Goal: Find specific page/section: Find specific page/section

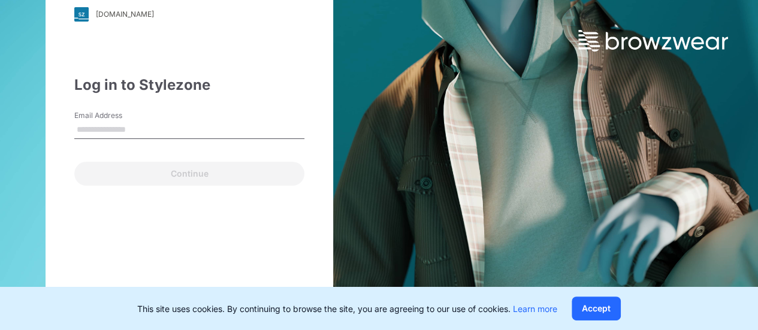
click at [225, 129] on input "Email Address" at bounding box center [189, 130] width 230 height 18
type input "**********"
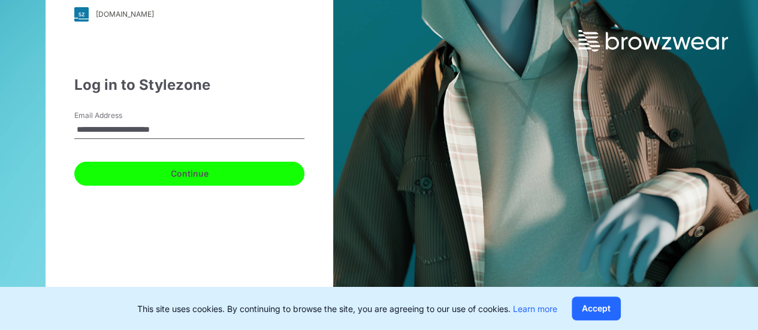
click at [191, 171] on button "Continue" at bounding box center [189, 174] width 230 height 24
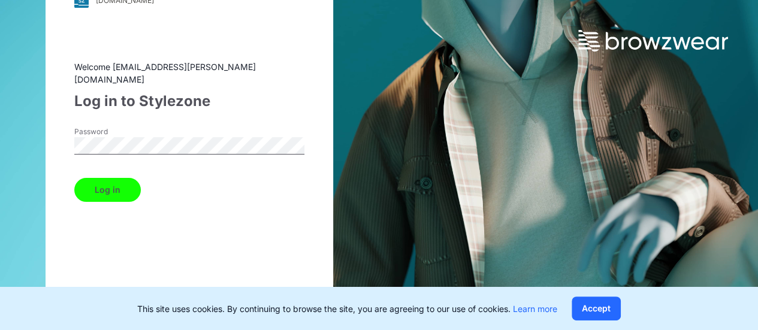
click at [120, 186] on button "Log in" at bounding box center [107, 190] width 66 height 24
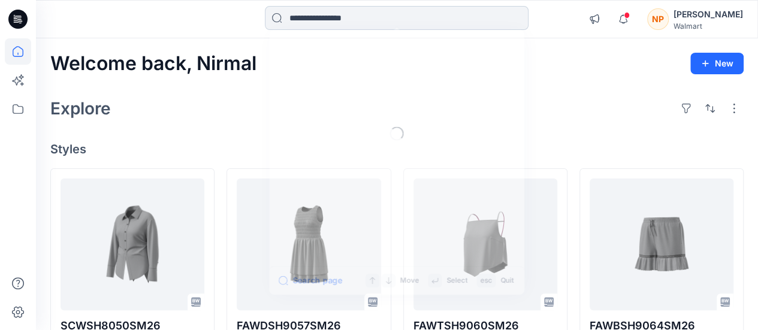
click at [359, 18] on input at bounding box center [397, 18] width 264 height 24
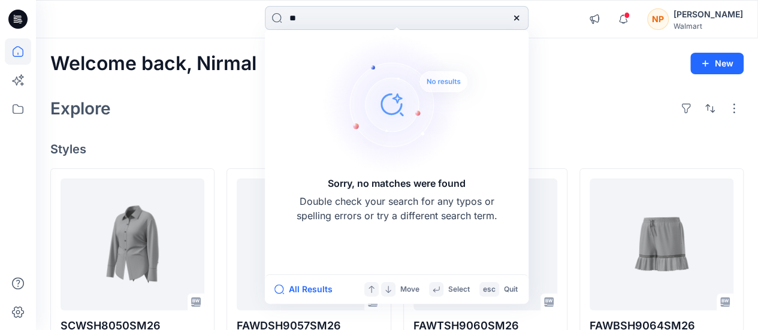
type input "*"
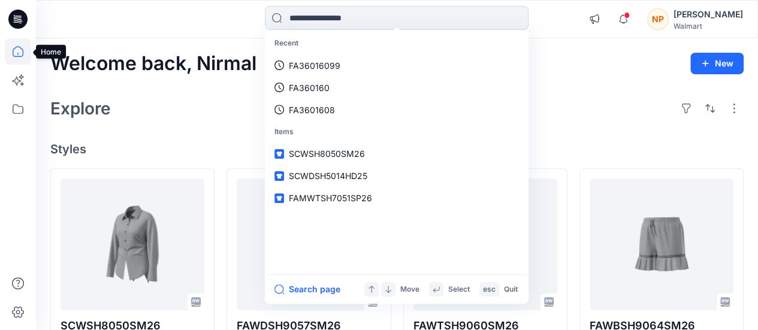
click at [17, 55] on icon at bounding box center [18, 51] width 26 height 26
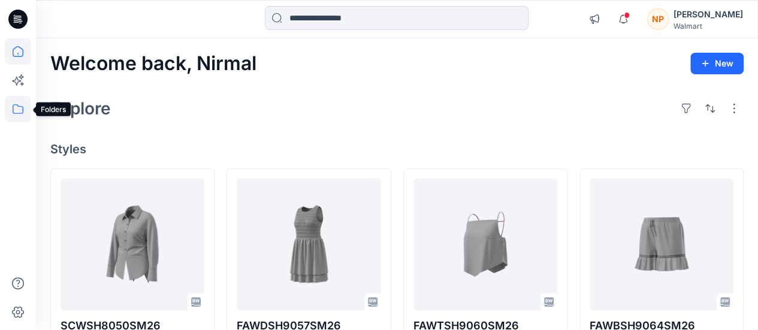
click at [18, 108] on icon at bounding box center [18, 109] width 26 height 26
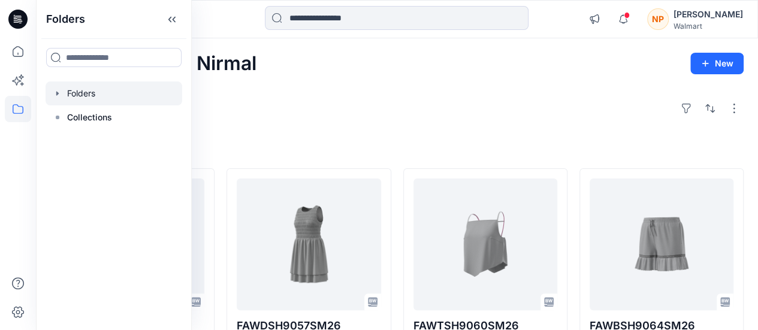
click at [61, 88] on div at bounding box center [114, 93] width 137 height 24
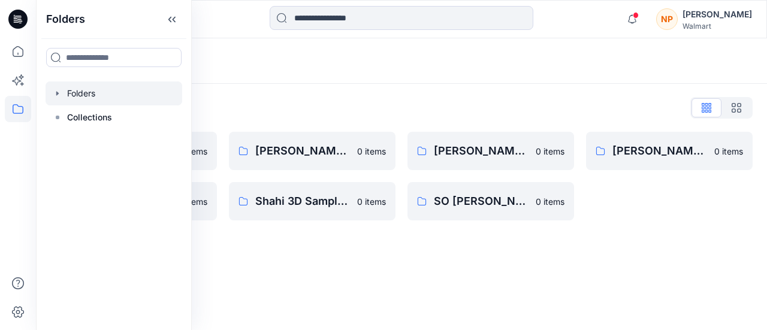
click at [540, 86] on div "Folders List [PERSON_NAME] D23 Mens Wovens 0 items Scoop_ [PERSON_NAME] Tops Bo…" at bounding box center [401, 159] width 731 height 151
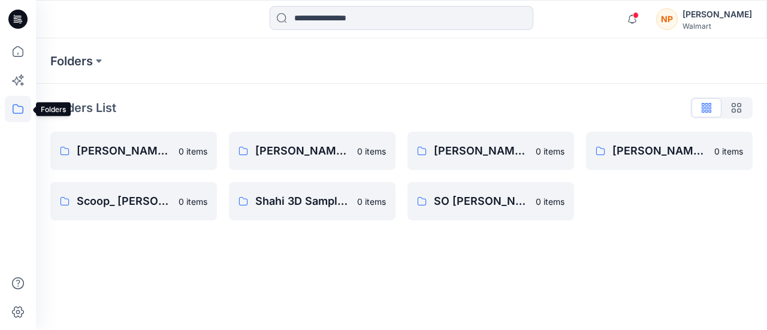
click at [22, 109] on icon at bounding box center [18, 109] width 26 height 26
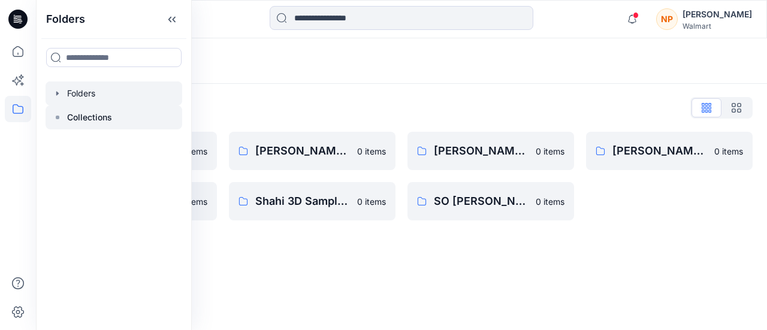
click at [64, 117] on div at bounding box center [114, 117] width 137 height 24
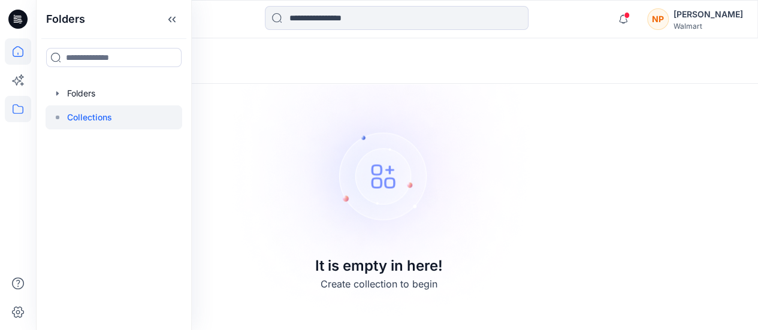
click at [28, 51] on icon at bounding box center [18, 51] width 26 height 26
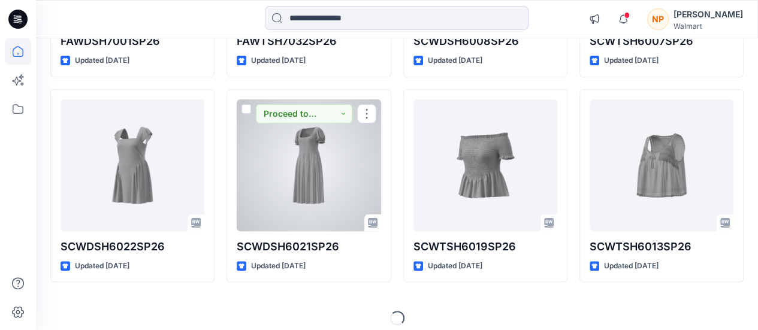
scroll to position [2341, 0]
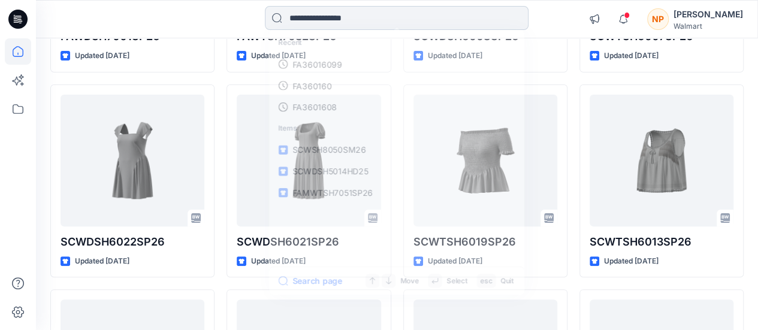
click at [383, 17] on input at bounding box center [397, 18] width 264 height 24
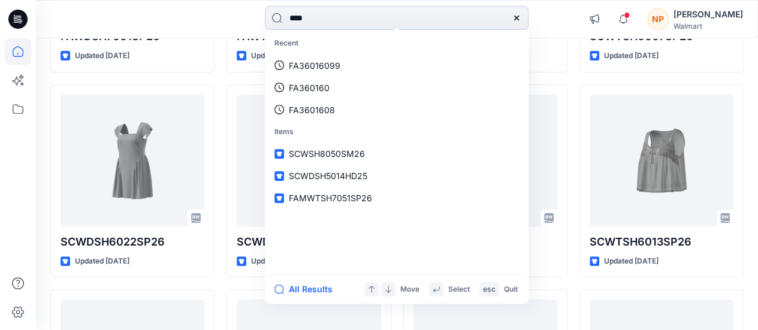
type input "*****"
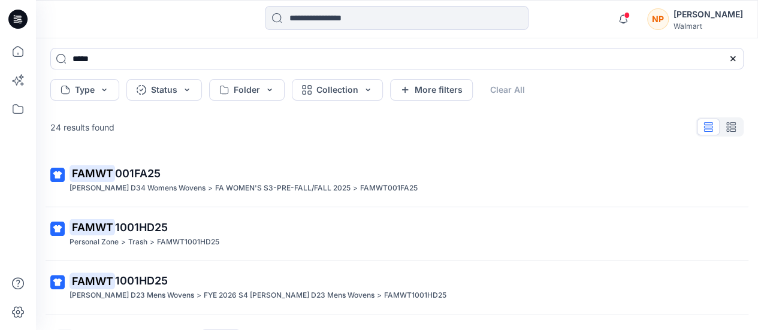
scroll to position [75, 0]
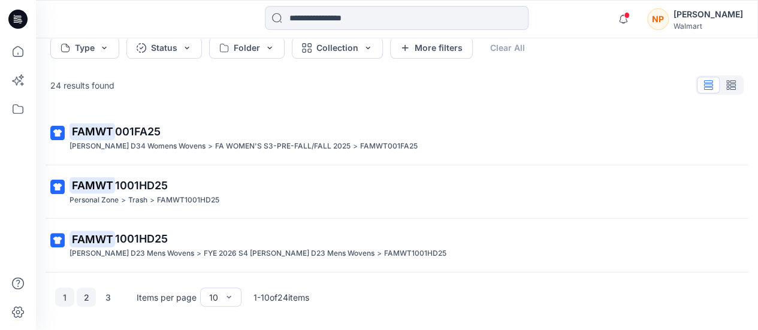
click at [91, 297] on button "2" at bounding box center [86, 297] width 19 height 19
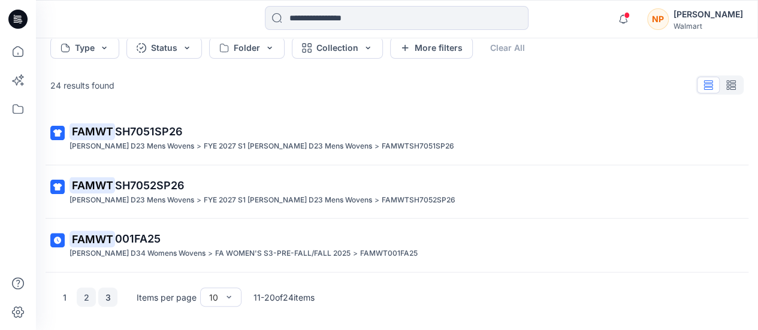
click at [114, 297] on button "3" at bounding box center [107, 297] width 19 height 19
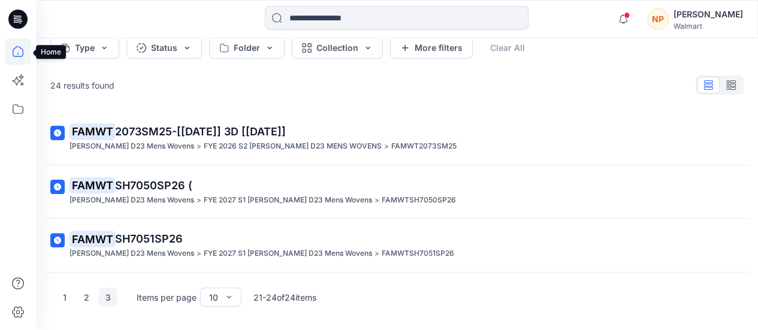
click at [10, 50] on icon at bounding box center [18, 51] width 26 height 26
